Goal: Task Accomplishment & Management: Use online tool/utility

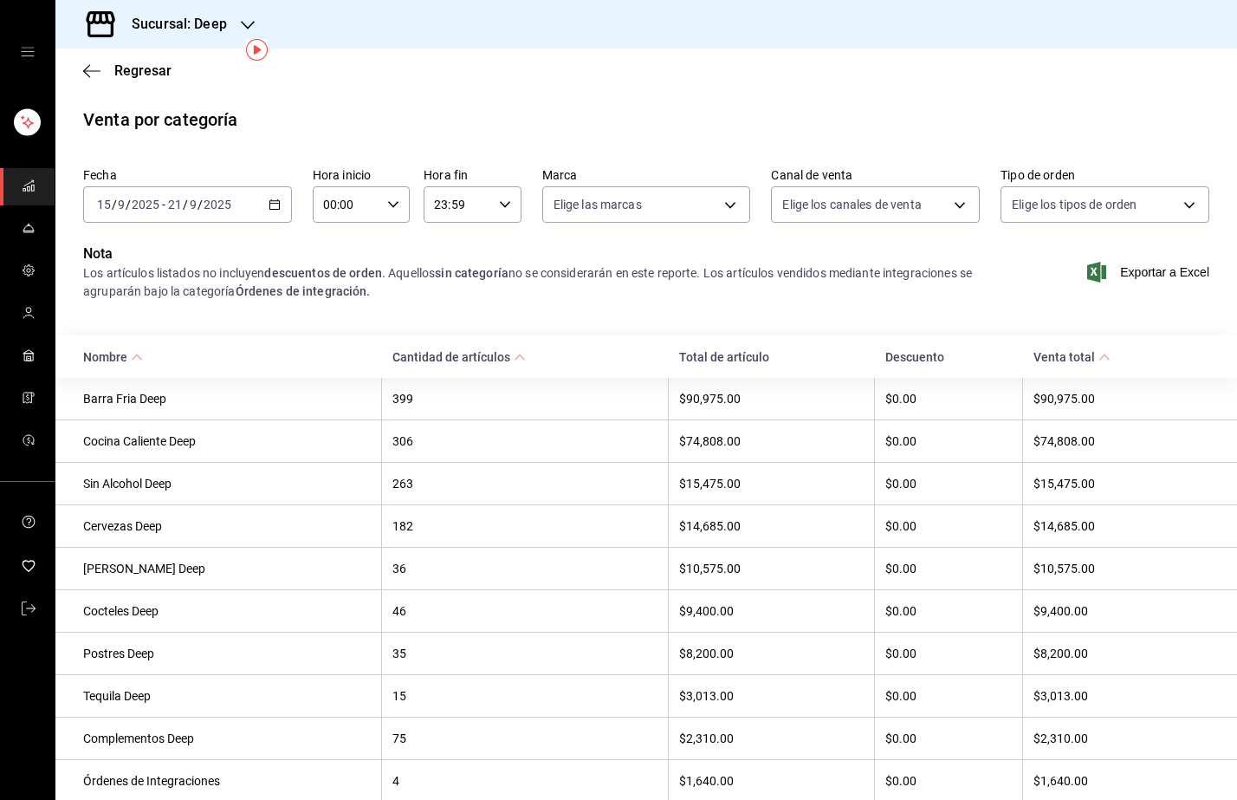
scroll to position [70, 0]
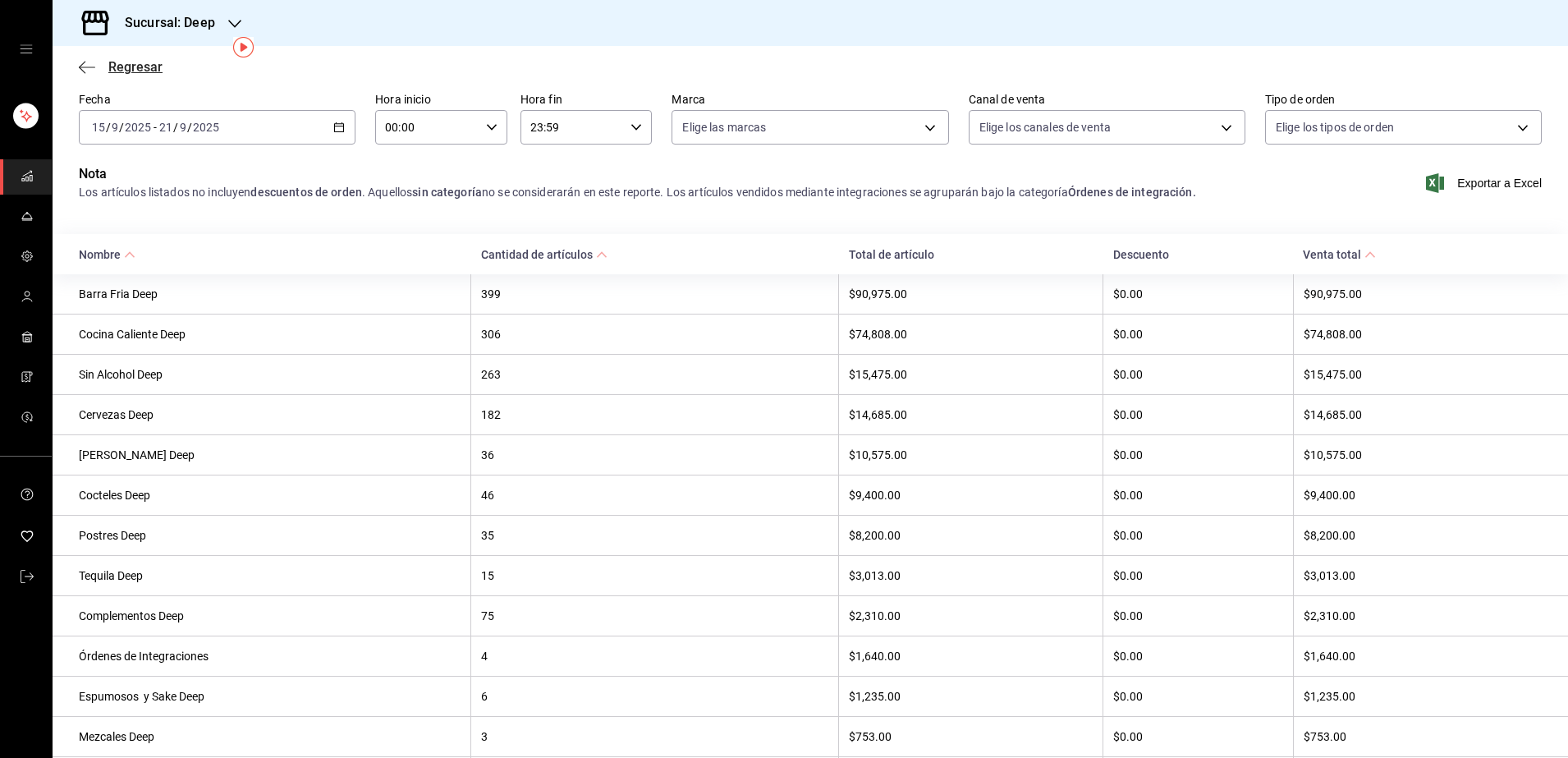
click at [134, 64] on span "Regresar" at bounding box center [135, 66] width 54 height 15
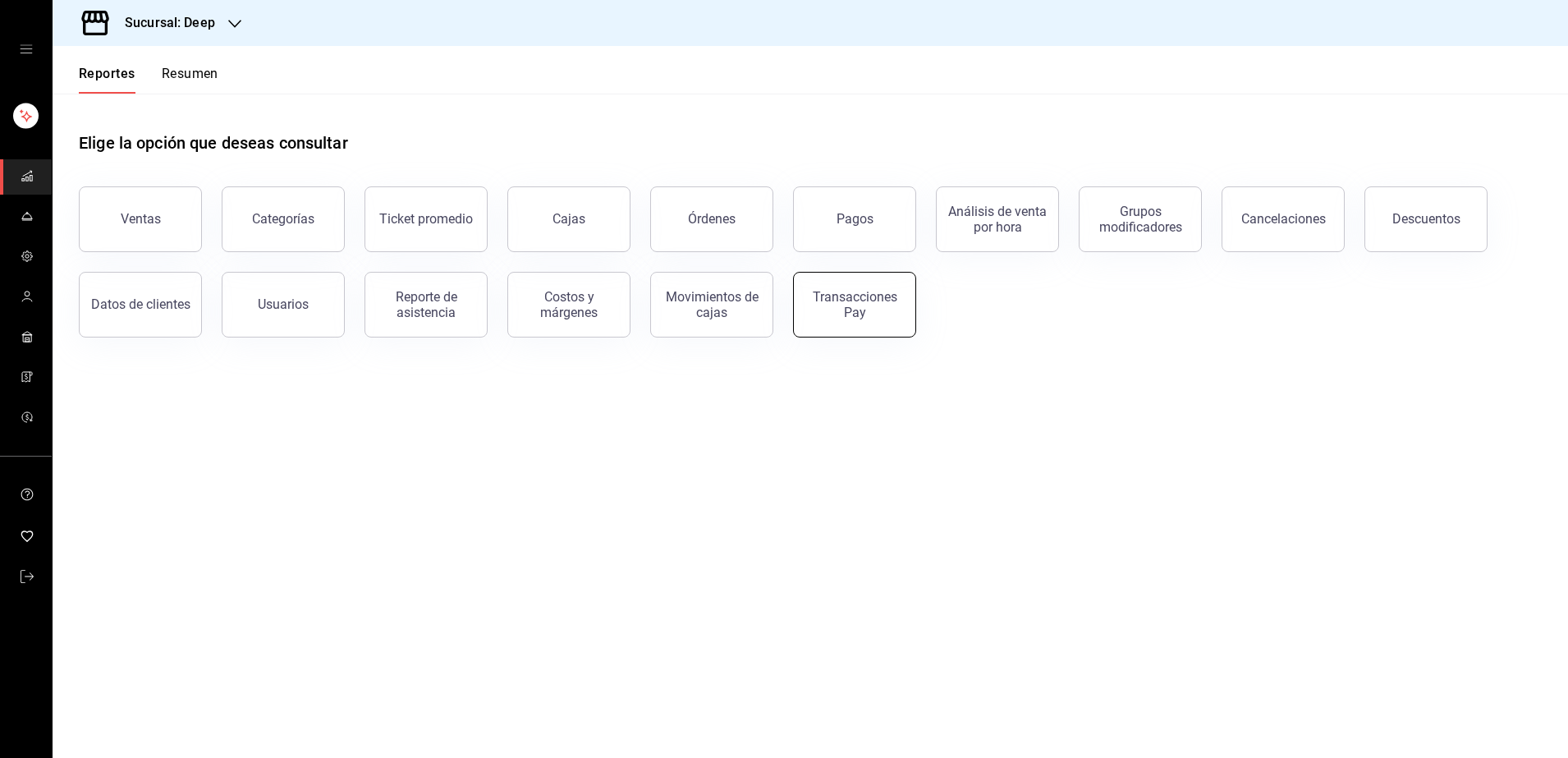
click at [857, 319] on button "Transacciones Pay" at bounding box center [855, 304] width 123 height 65
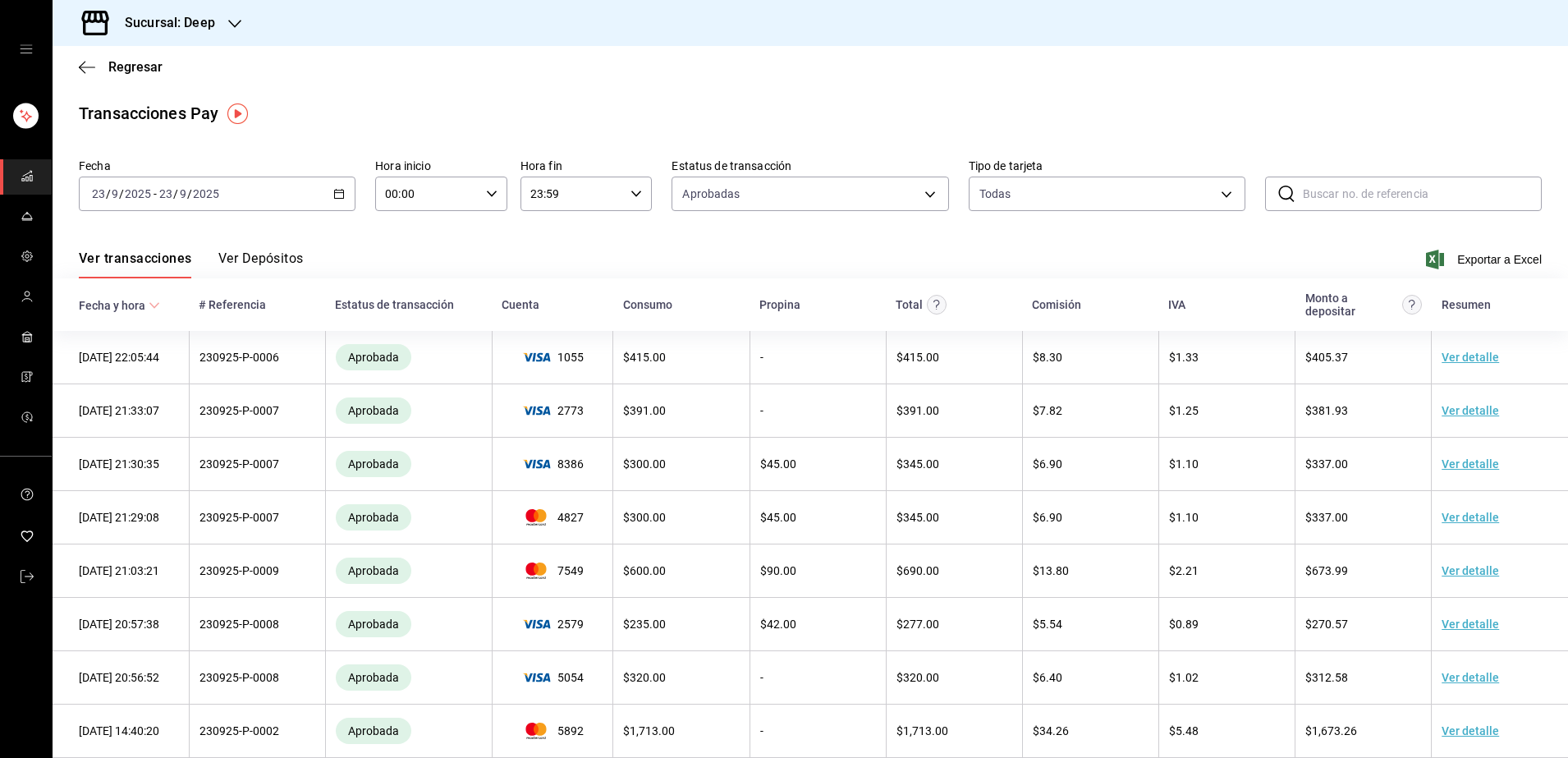
click at [250, 196] on div "[DATE] [DATE] - [DATE] [DATE]" at bounding box center [217, 193] width 277 height 34
click at [134, 251] on span "Hoy" at bounding box center [156, 244] width 127 height 17
click at [1171, 259] on span "Exportar a Excel" at bounding box center [1485, 259] width 113 height 20
click at [291, 203] on div "[DATE] [DATE] - [DATE] [DATE]" at bounding box center [217, 193] width 277 height 34
click at [143, 248] on span "Hoy" at bounding box center [156, 244] width 127 height 17
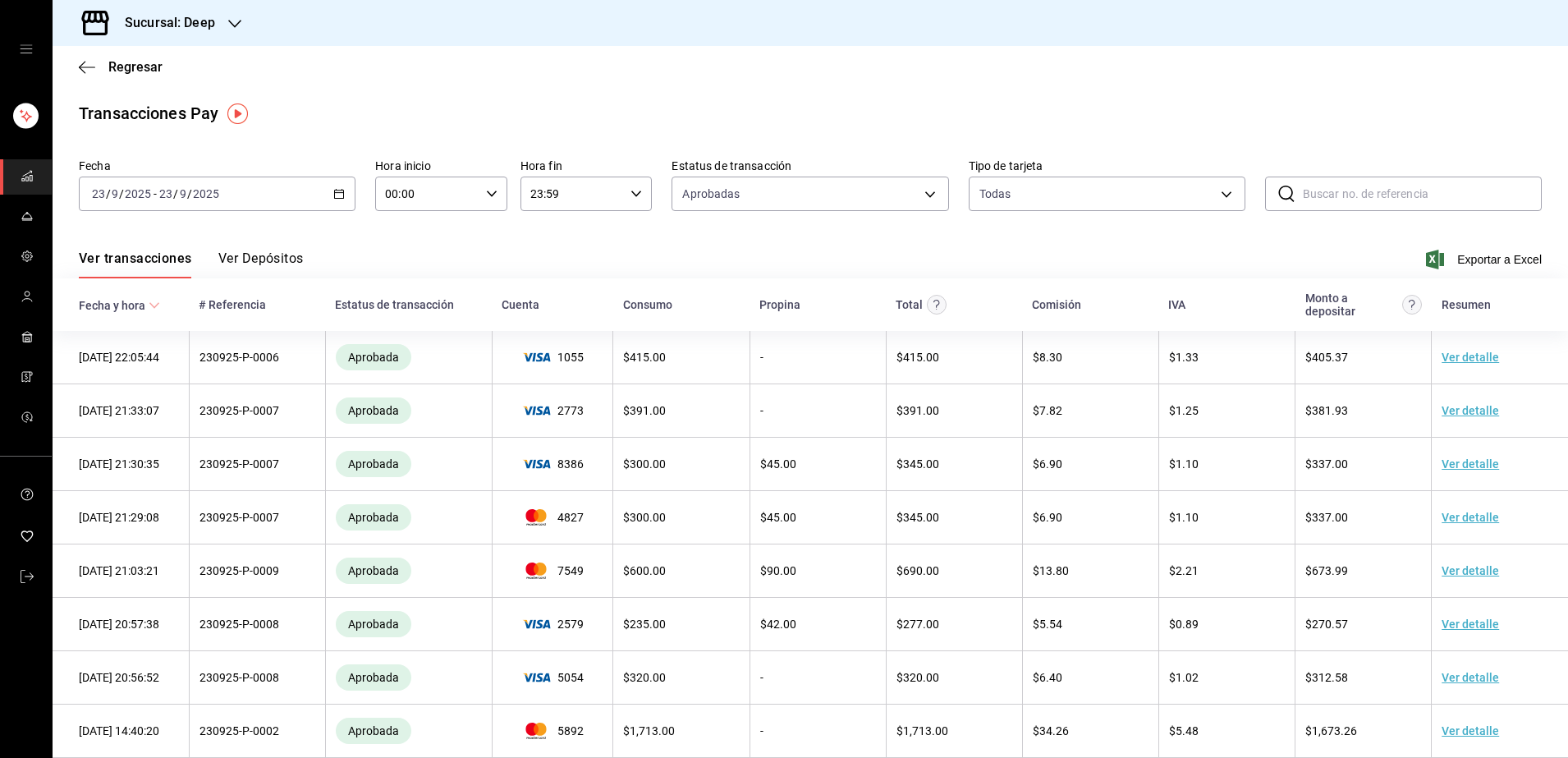
click at [276, 194] on div "[DATE] [DATE] - [DATE] [DATE]" at bounding box center [217, 193] width 277 height 34
click at [153, 430] on span "Rango de fechas" at bounding box center [156, 428] width 127 height 17
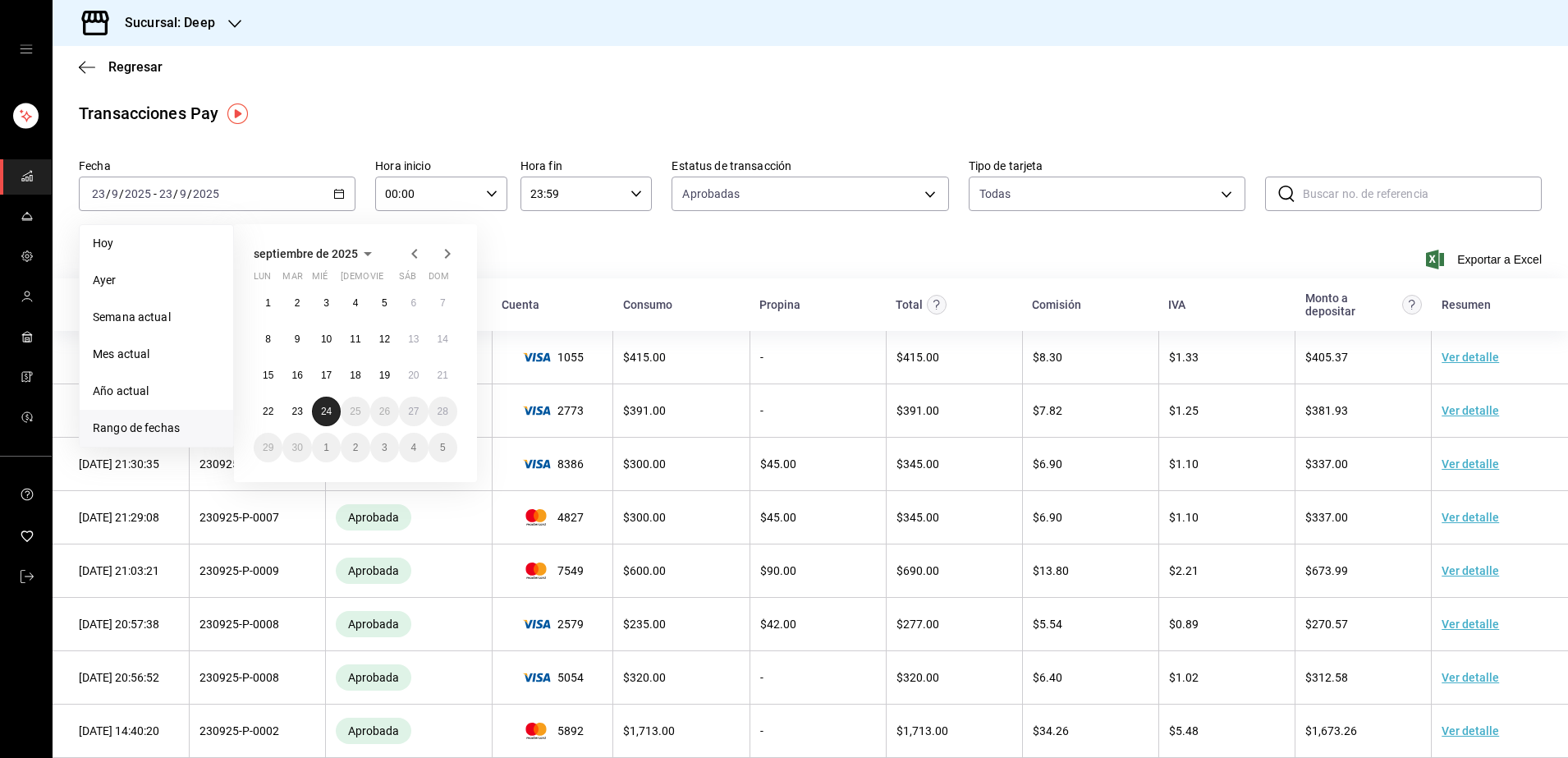
click at [327, 424] on button "24" at bounding box center [326, 410] width 28 height 29
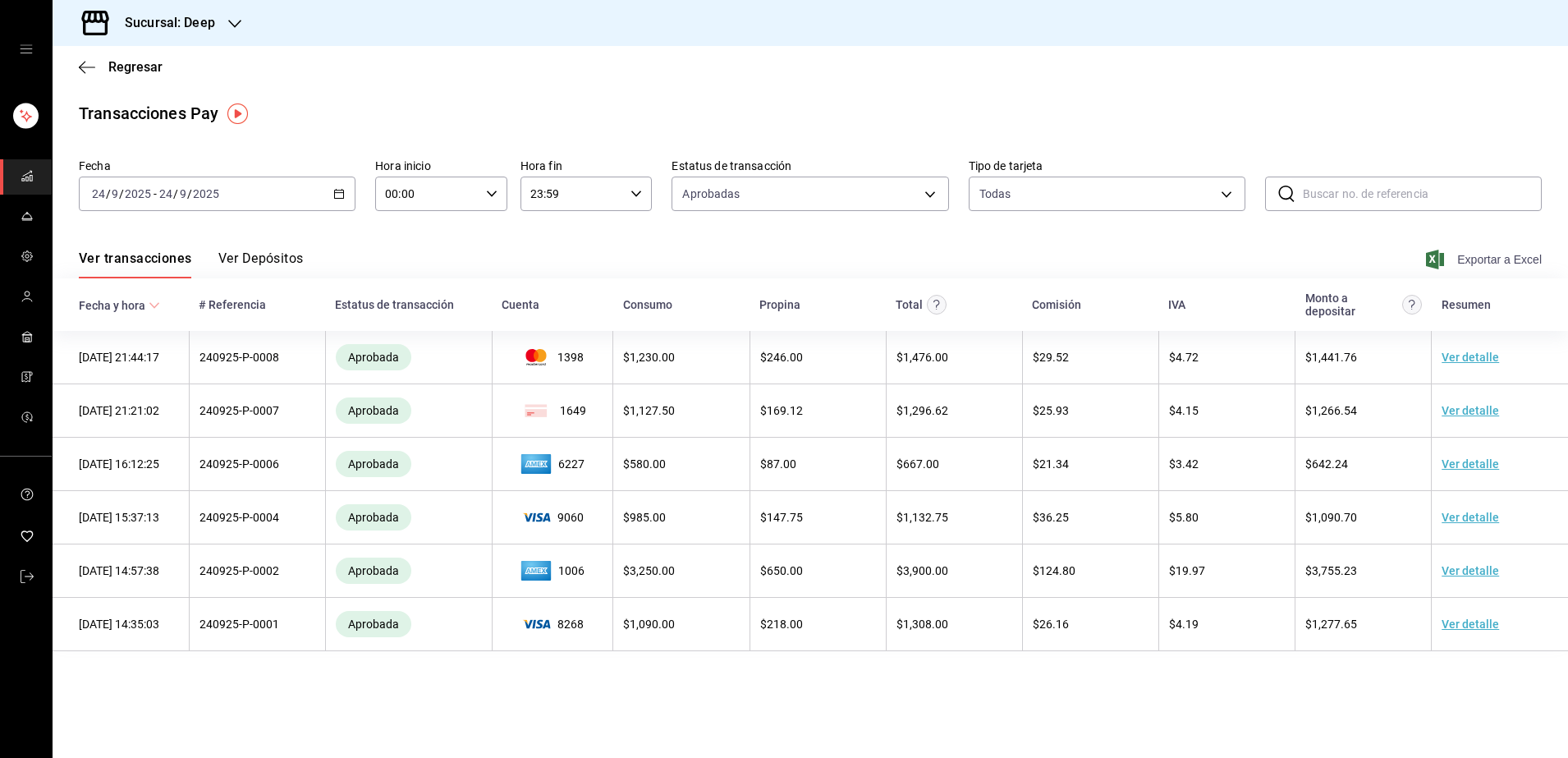
click at [1171, 262] on span "Exportar a Excel" at bounding box center [1485, 259] width 113 height 20
